Goal: Leave review/rating: Share an evaluation or opinion about a product, service, or content

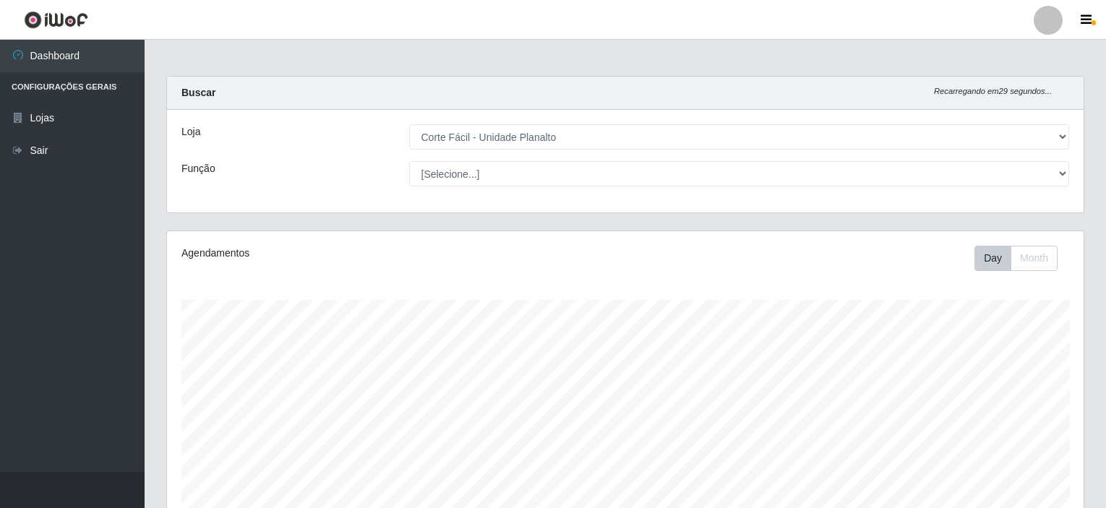
select select "202"
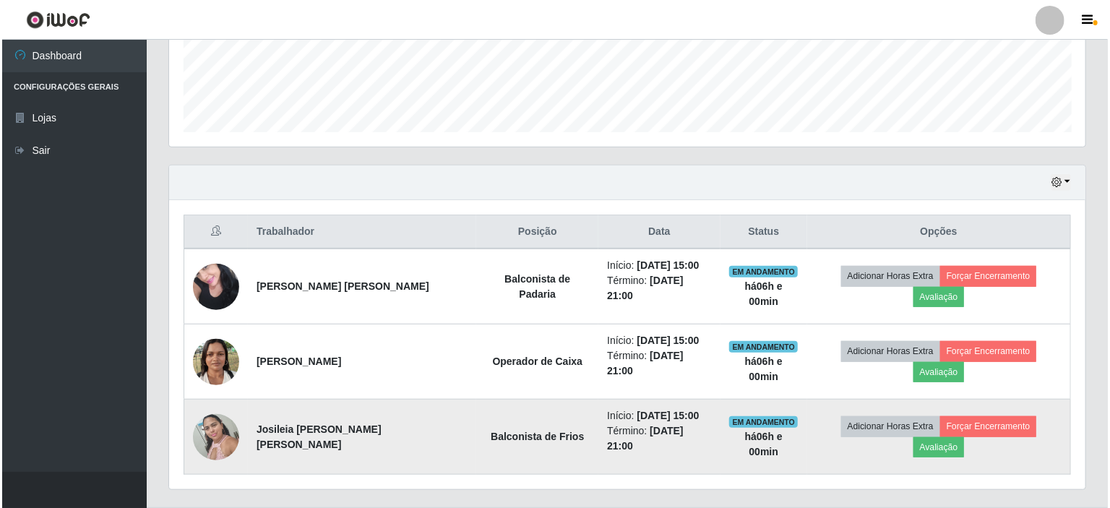
scroll to position [300, 917]
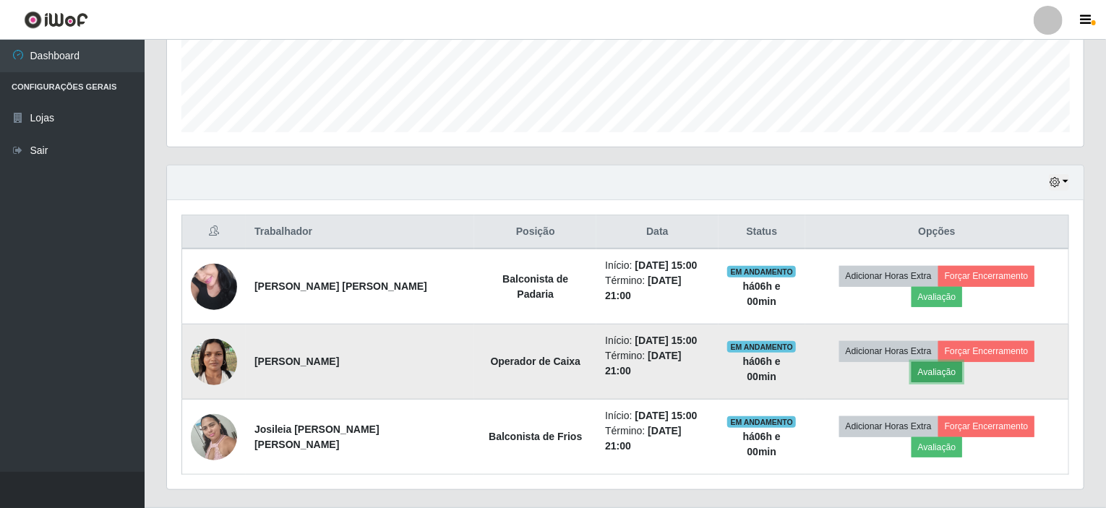
click at [963, 362] on button "Avaliação" at bounding box center [937, 372] width 51 height 20
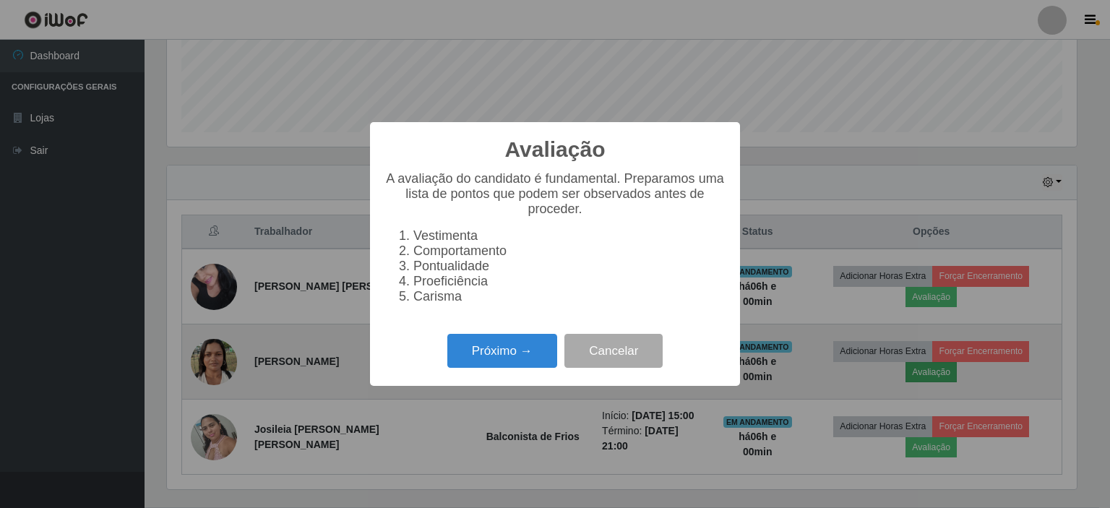
scroll to position [300, 911]
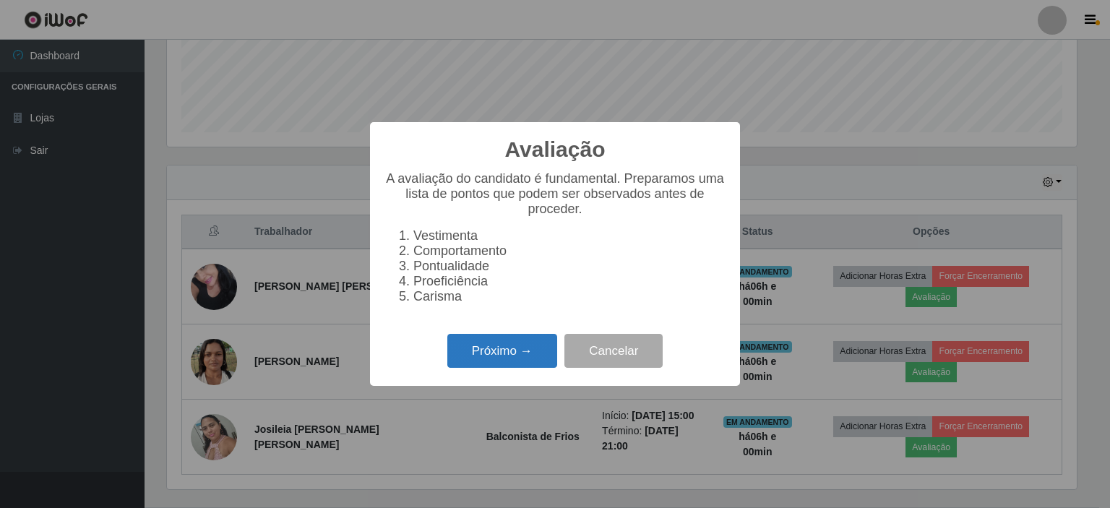
click at [495, 358] on button "Próximo →" at bounding box center [502, 351] width 110 height 34
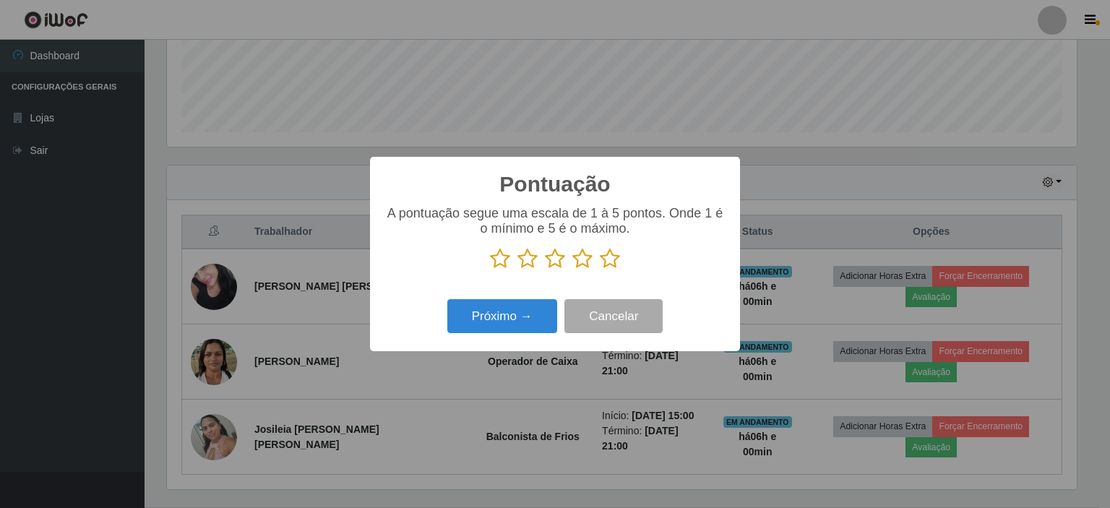
scroll to position [722594, 721983]
click at [581, 260] on icon at bounding box center [583, 259] width 20 height 22
click at [573, 270] on input "radio" at bounding box center [573, 270] width 0 height 0
click at [517, 317] on button "Próximo →" at bounding box center [502, 316] width 110 height 34
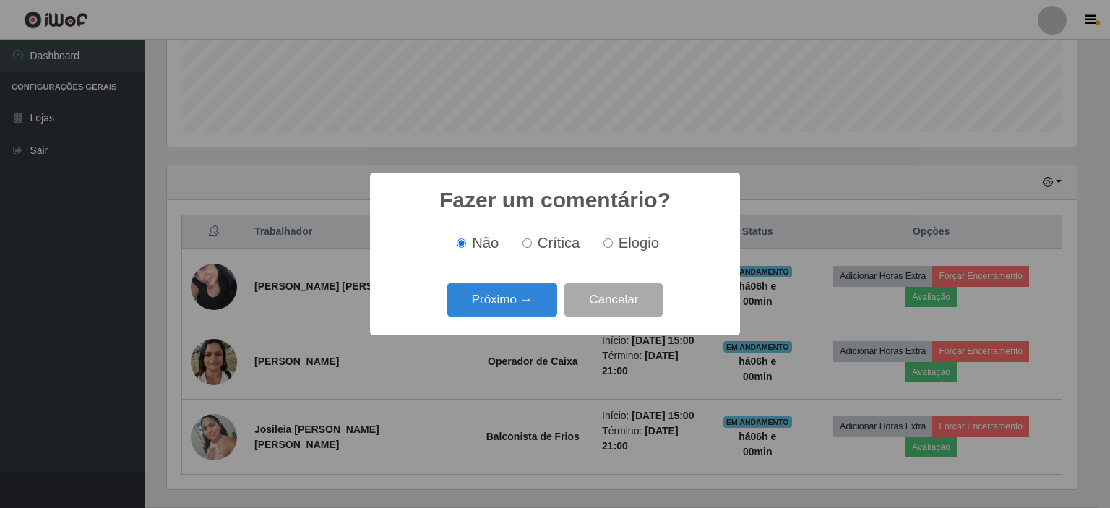
click at [609, 246] on input "Elogio" at bounding box center [608, 243] width 9 height 9
radio input "true"
click at [513, 302] on button "Próximo →" at bounding box center [502, 300] width 110 height 34
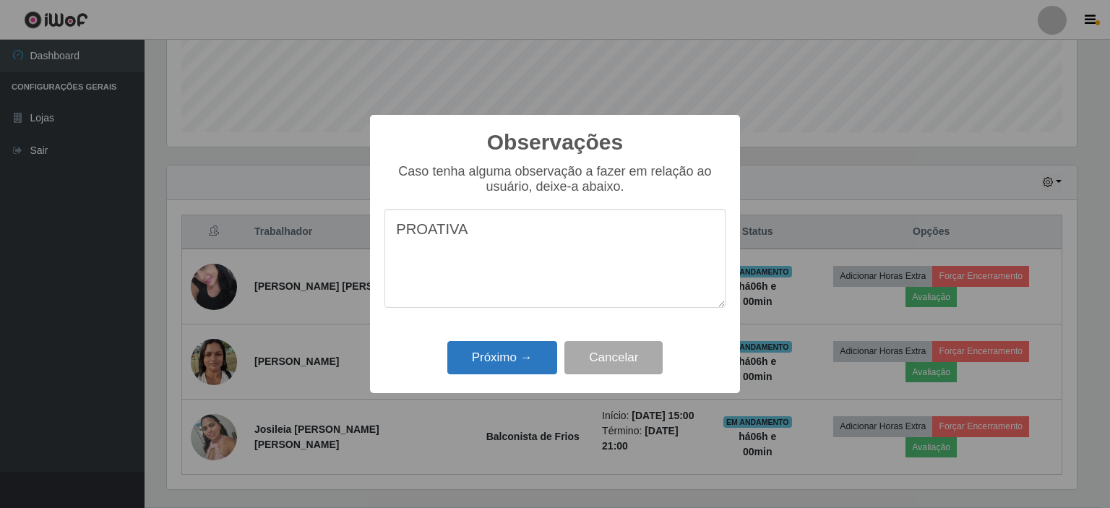
type textarea "PROATIVA"
click at [503, 360] on button "Próximo →" at bounding box center [502, 358] width 110 height 34
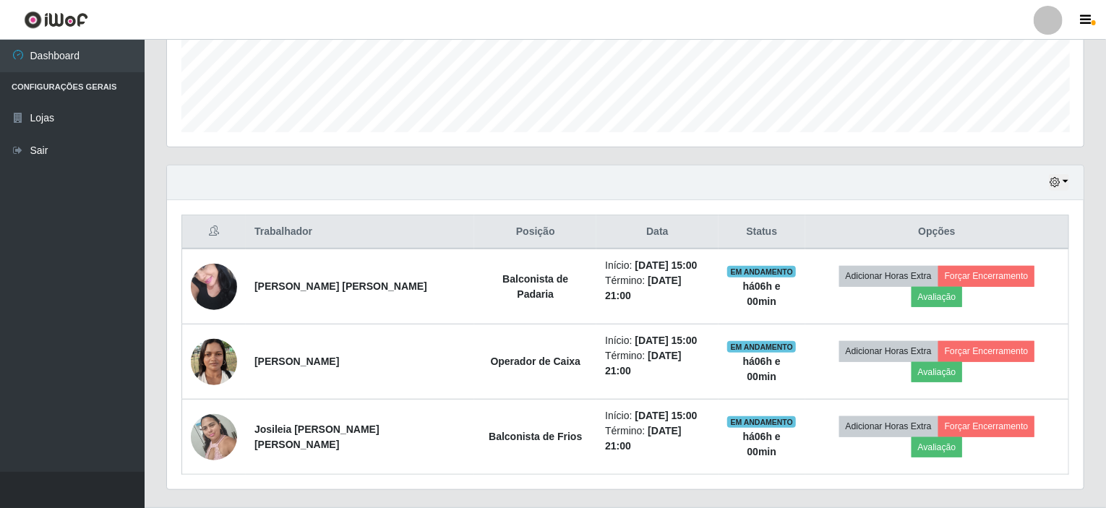
scroll to position [300, 917]
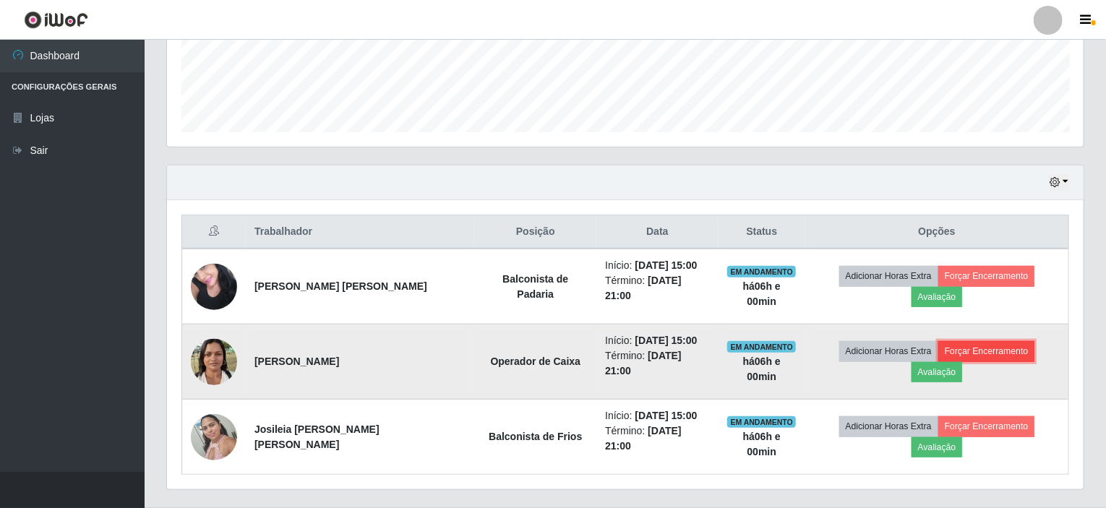
click at [948, 343] on button "Forçar Encerramento" at bounding box center [986, 351] width 97 height 20
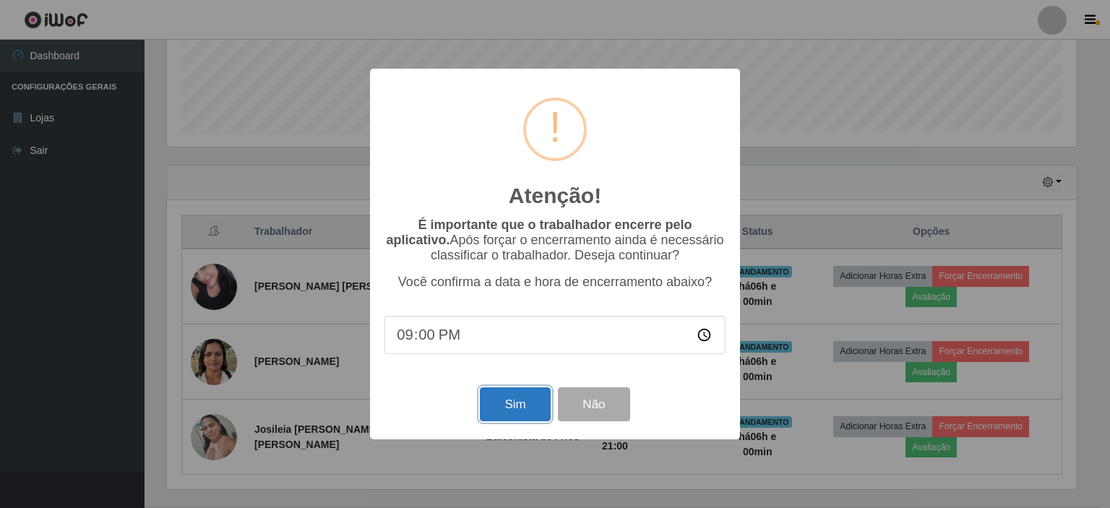
click at [509, 393] on button "Sim" at bounding box center [515, 404] width 70 height 34
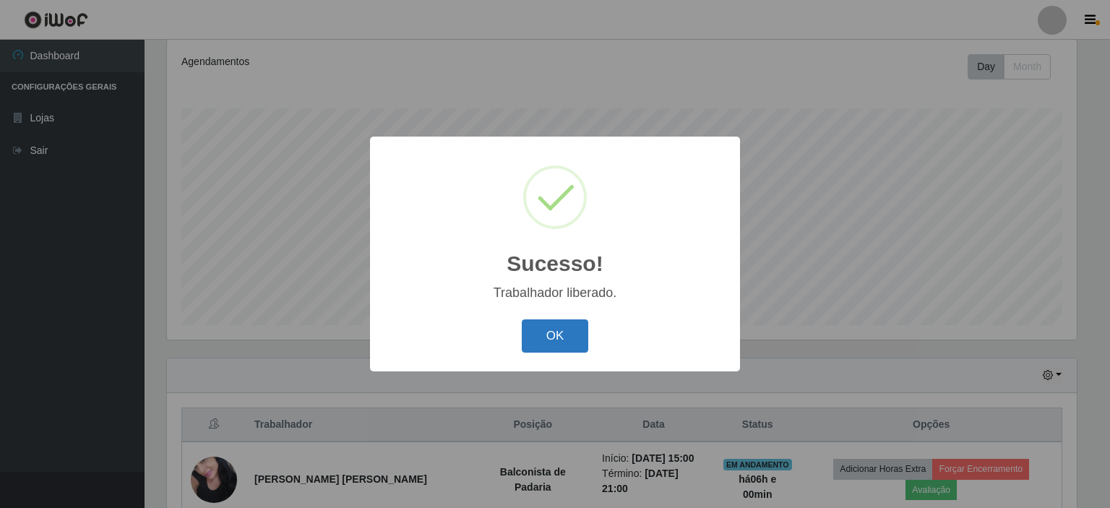
click at [549, 341] on button "OK" at bounding box center [555, 337] width 67 height 34
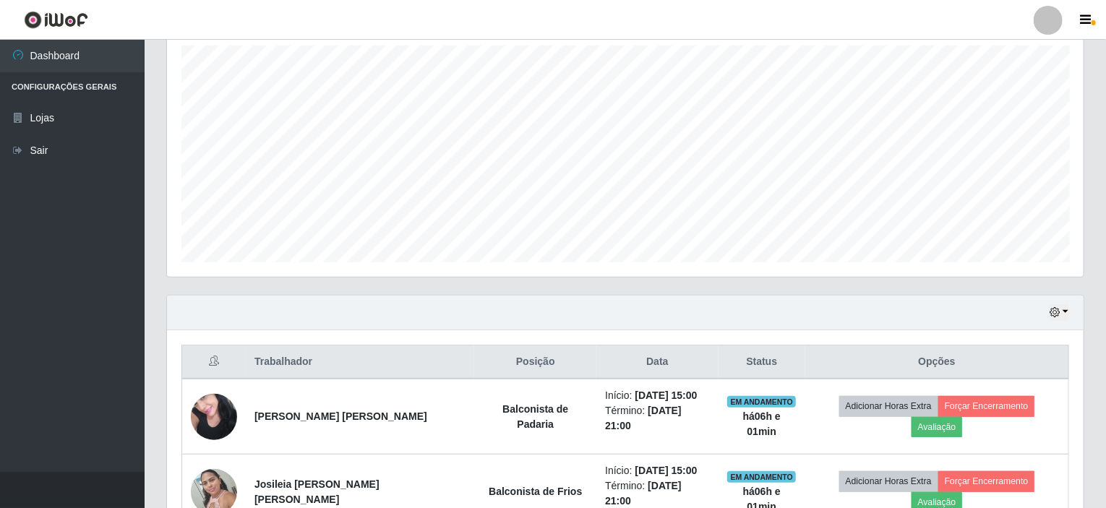
scroll to position [320, 0]
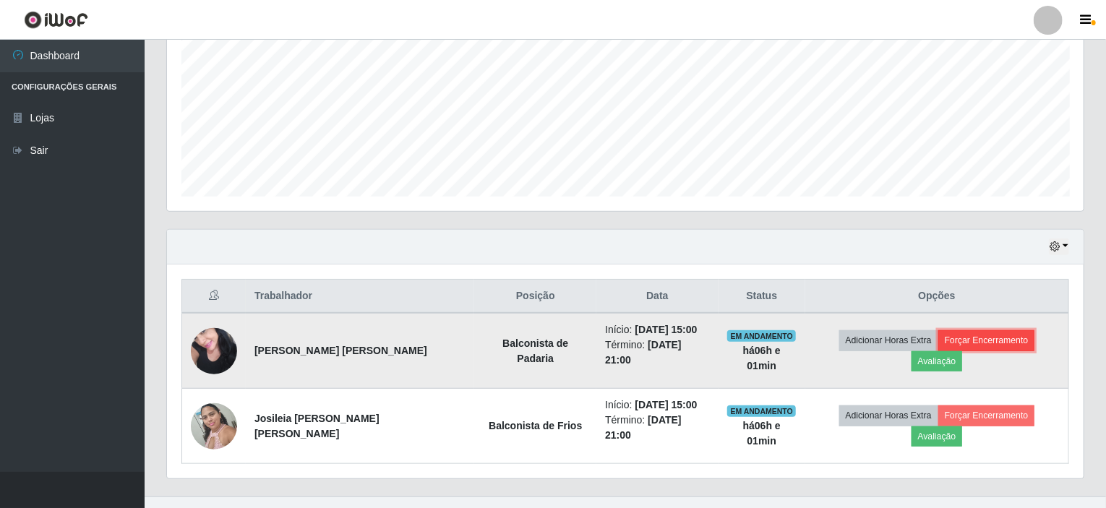
click at [957, 335] on button "Forçar Encerramento" at bounding box center [986, 340] width 97 height 20
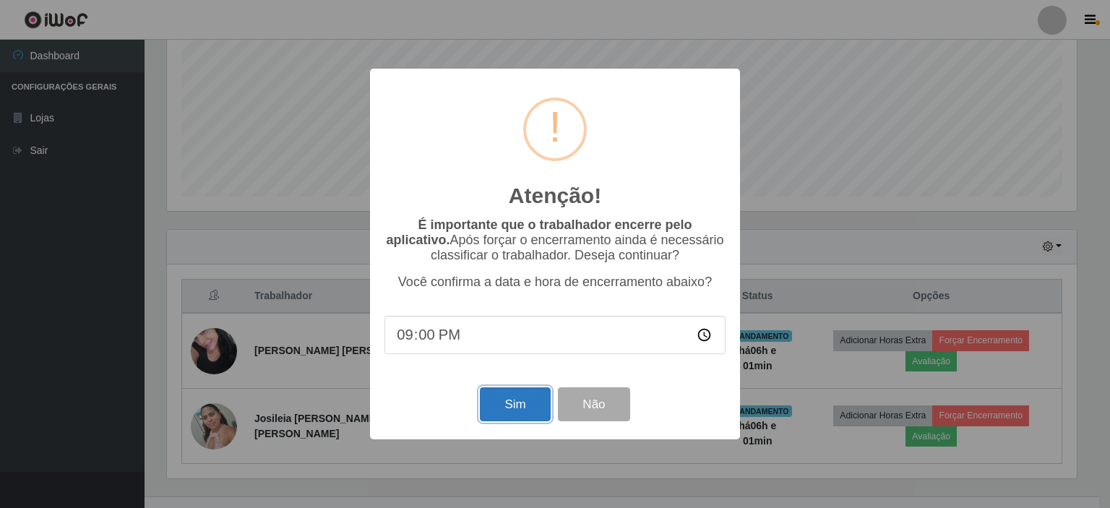
click at [527, 404] on button "Sim" at bounding box center [515, 404] width 70 height 34
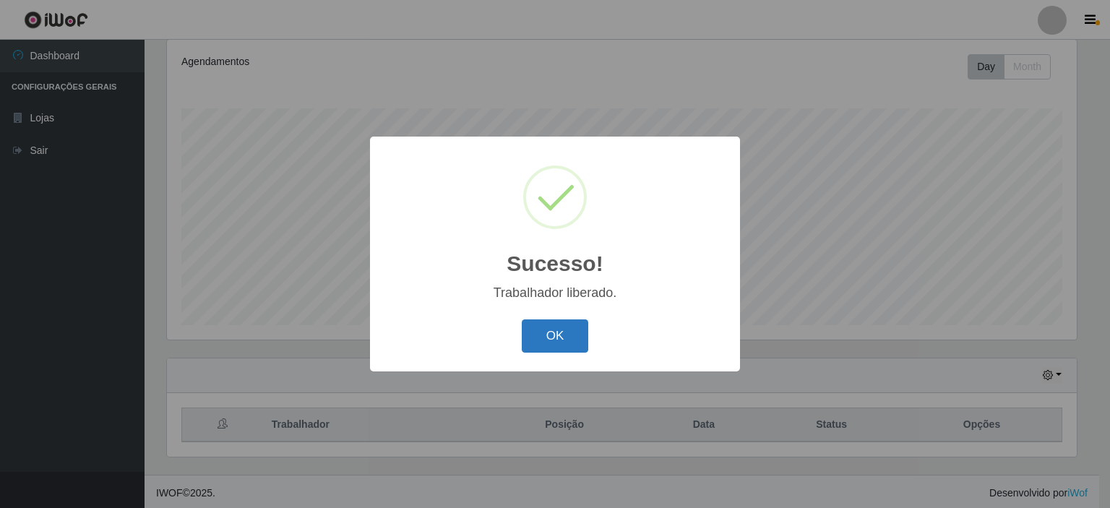
click at [544, 338] on button "OK" at bounding box center [555, 337] width 67 height 34
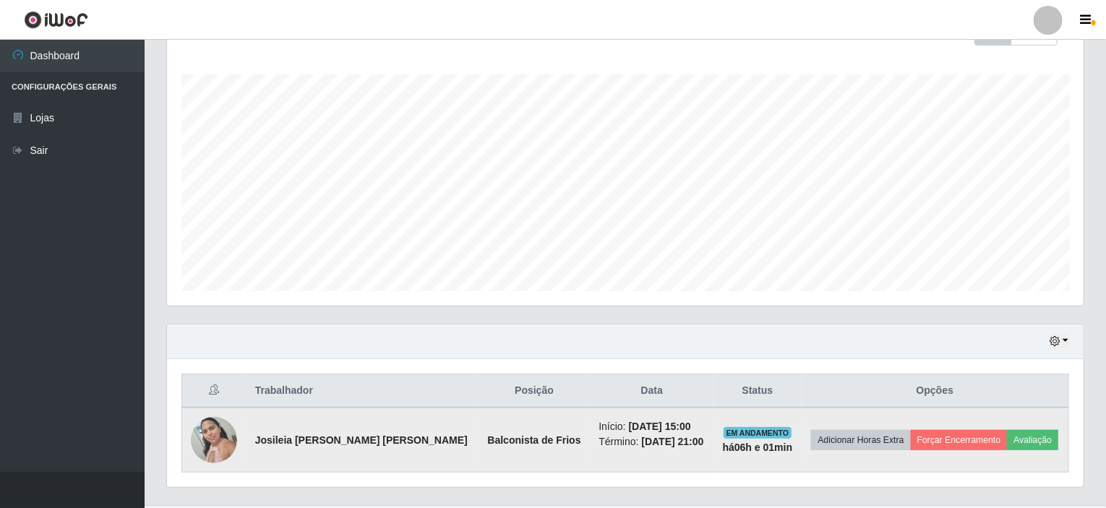
scroll to position [256, 0]
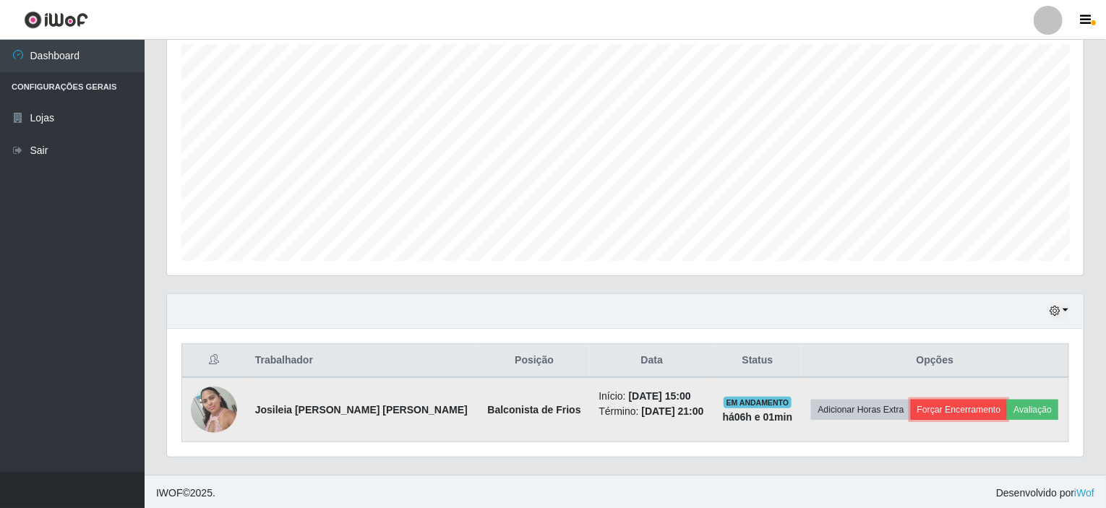
click at [943, 404] on button "Forçar Encerramento" at bounding box center [959, 410] width 97 height 20
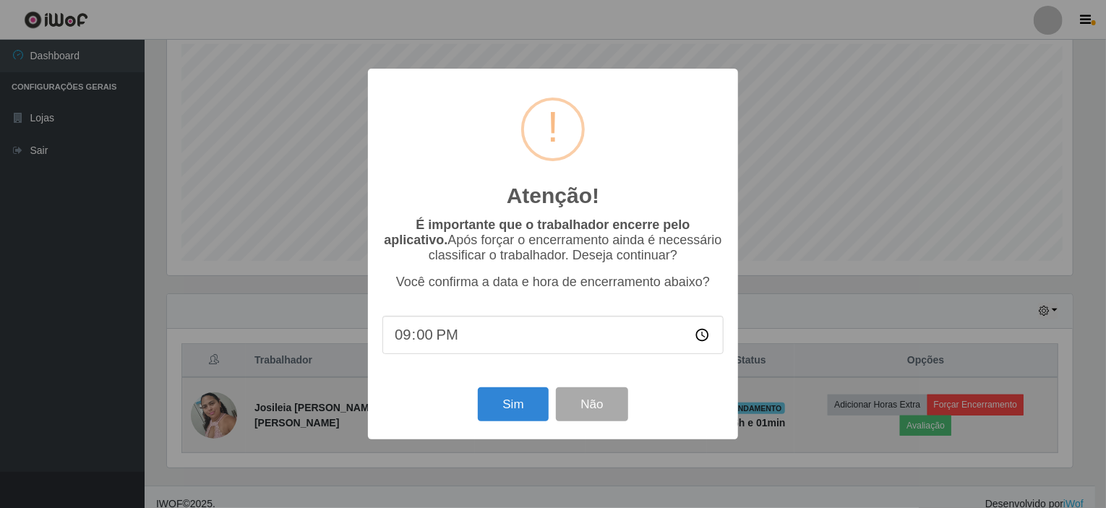
scroll to position [300, 911]
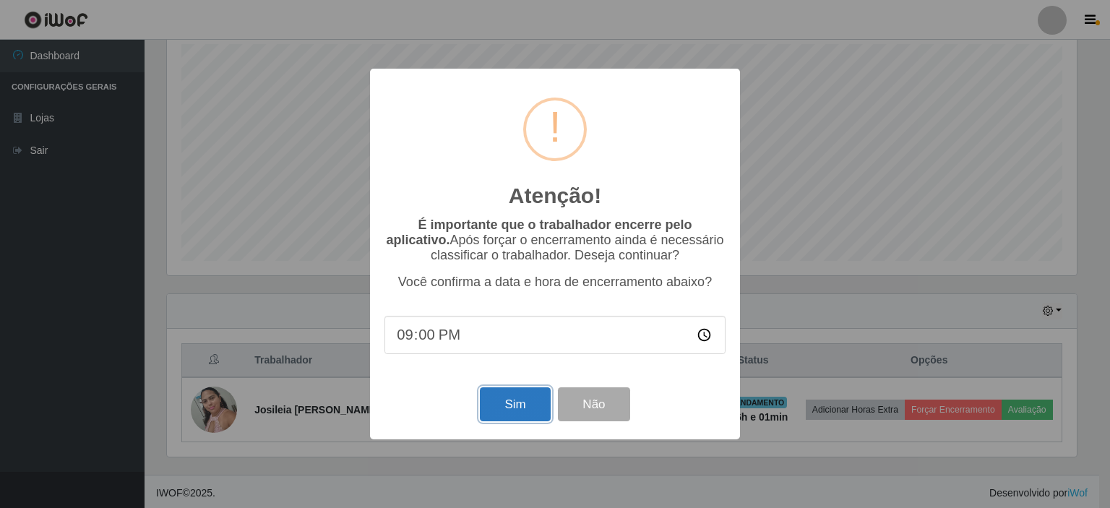
click at [525, 403] on button "Sim" at bounding box center [515, 404] width 70 height 34
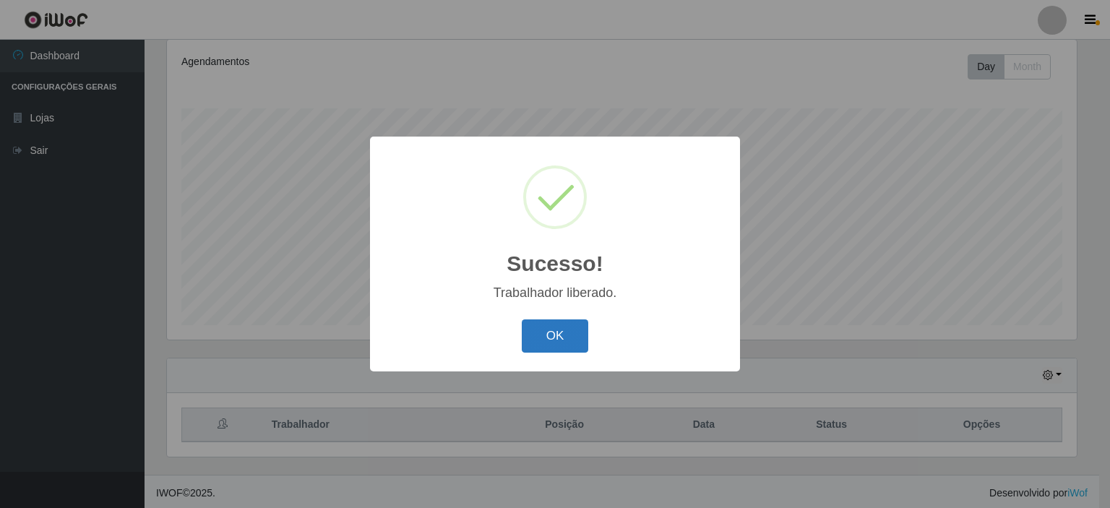
click at [558, 332] on button "OK" at bounding box center [555, 337] width 67 height 34
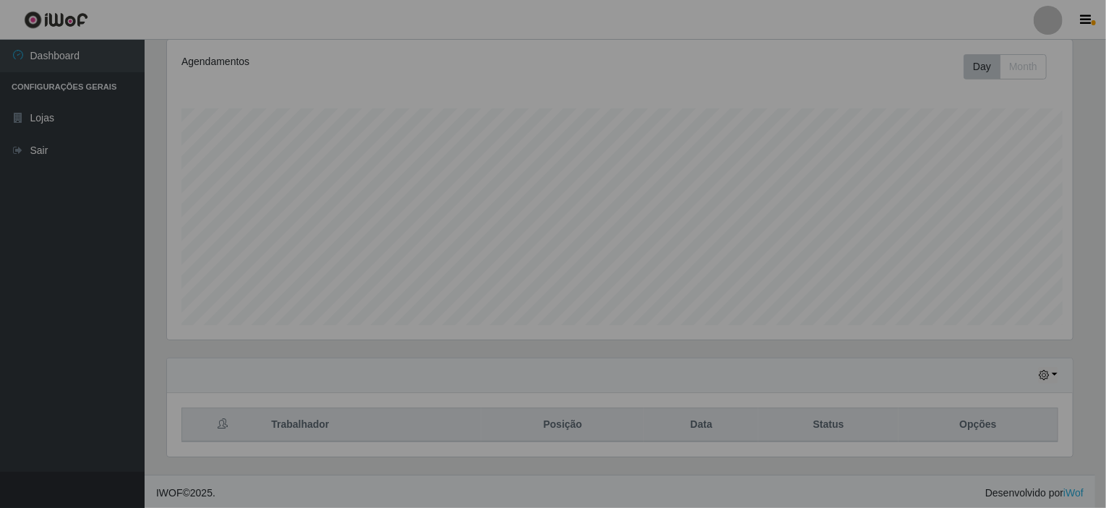
scroll to position [300, 917]
